Goal: Contribute content: Add original content to the website for others to see

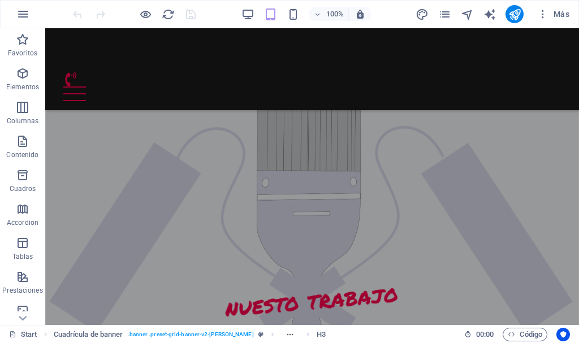
scroll to position [1618, 0]
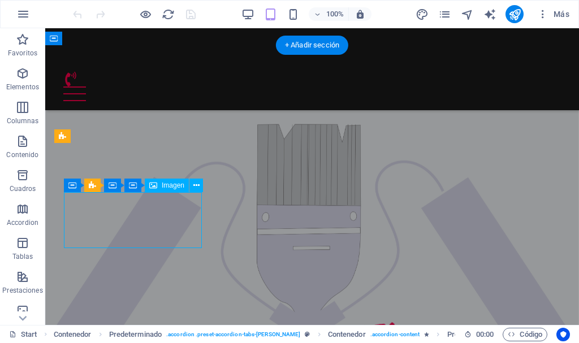
select select "%"
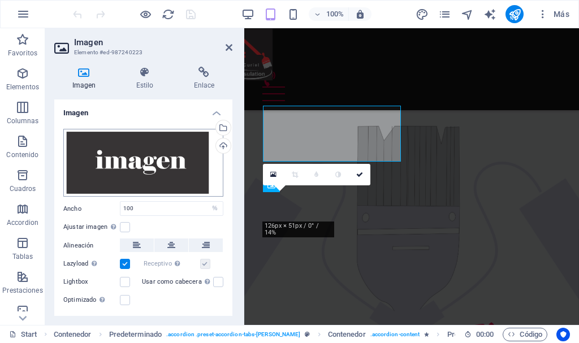
scroll to position [1704, 0]
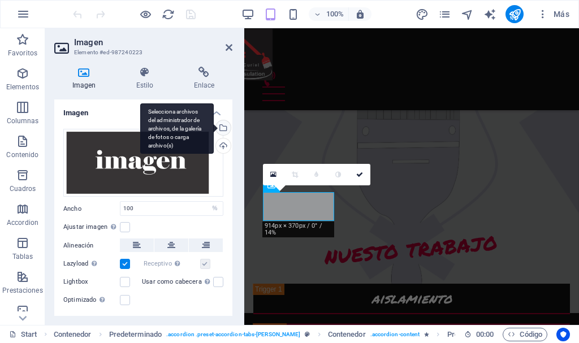
click at [222, 127] on div "Selecciona archivos del administrador de archivos, de la galería de fotos o car…" at bounding box center [222, 129] width 17 height 17
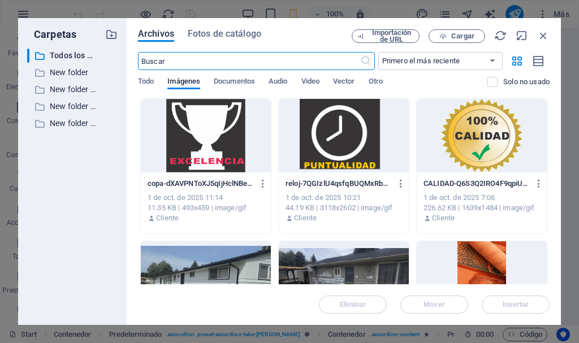
scroll to position [2135, 0]
click at [81, 73] on p "New folder" at bounding box center [73, 72] width 47 height 13
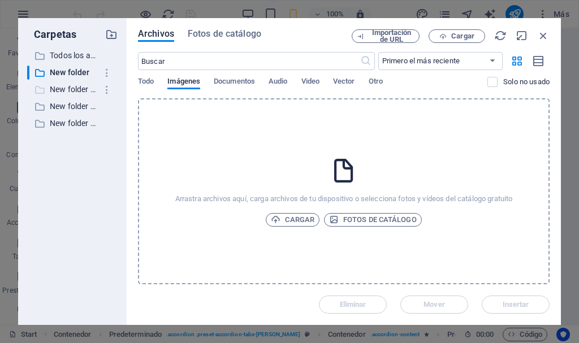
click at [79, 87] on p "New folder (1)" at bounding box center [73, 89] width 47 height 13
click at [81, 70] on p "New folder" at bounding box center [73, 72] width 47 height 13
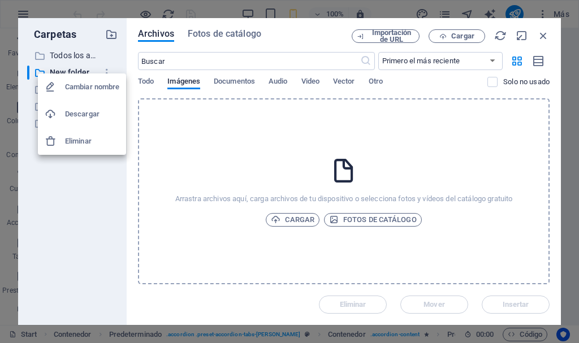
click at [100, 83] on h6 "Cambiar nombre" at bounding box center [92, 87] width 54 height 14
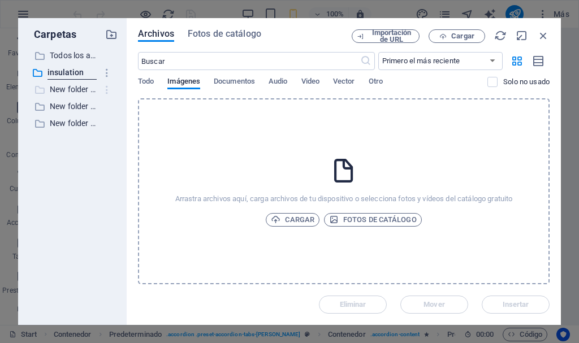
type input "insulation"
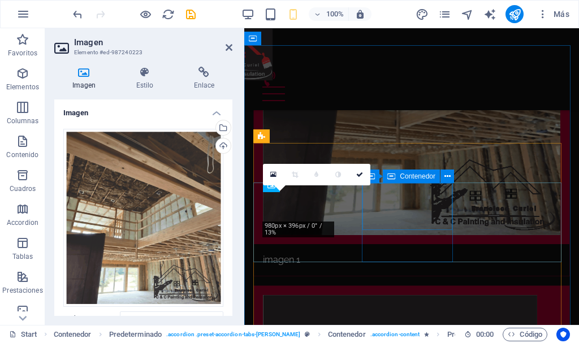
scroll to position [1704, 0]
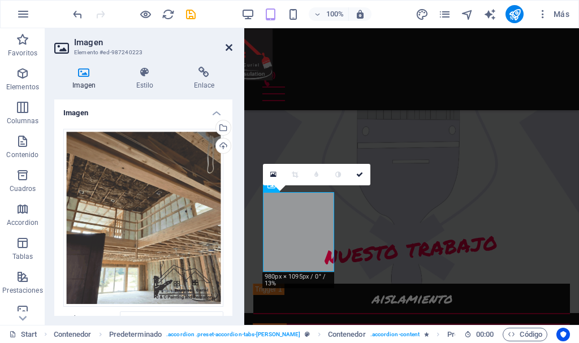
click at [229, 48] on icon at bounding box center [229, 47] width 7 height 9
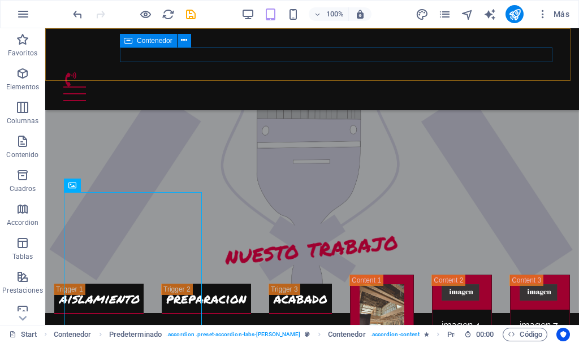
scroll to position [1618, 0]
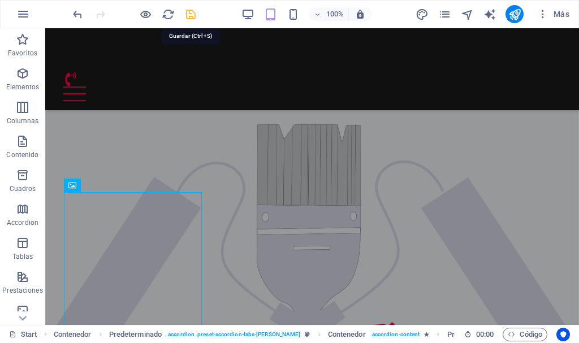
click at [192, 14] on icon "save" at bounding box center [190, 14] width 13 height 13
checkbox input "false"
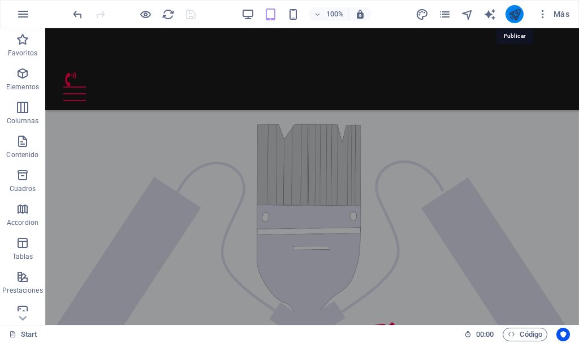
click at [512, 18] on icon "publish" at bounding box center [515, 14] width 13 height 13
